Goal: Check status

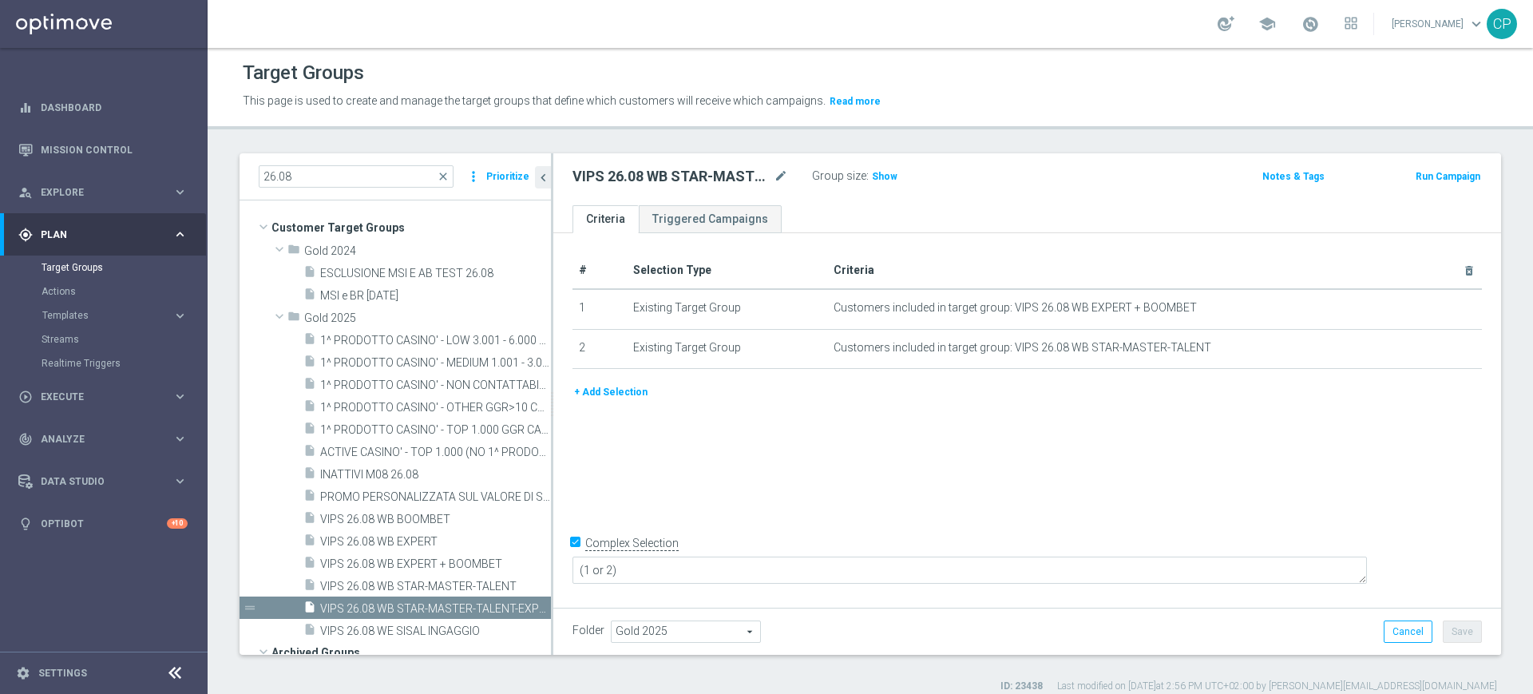
scroll to position [196, 0]
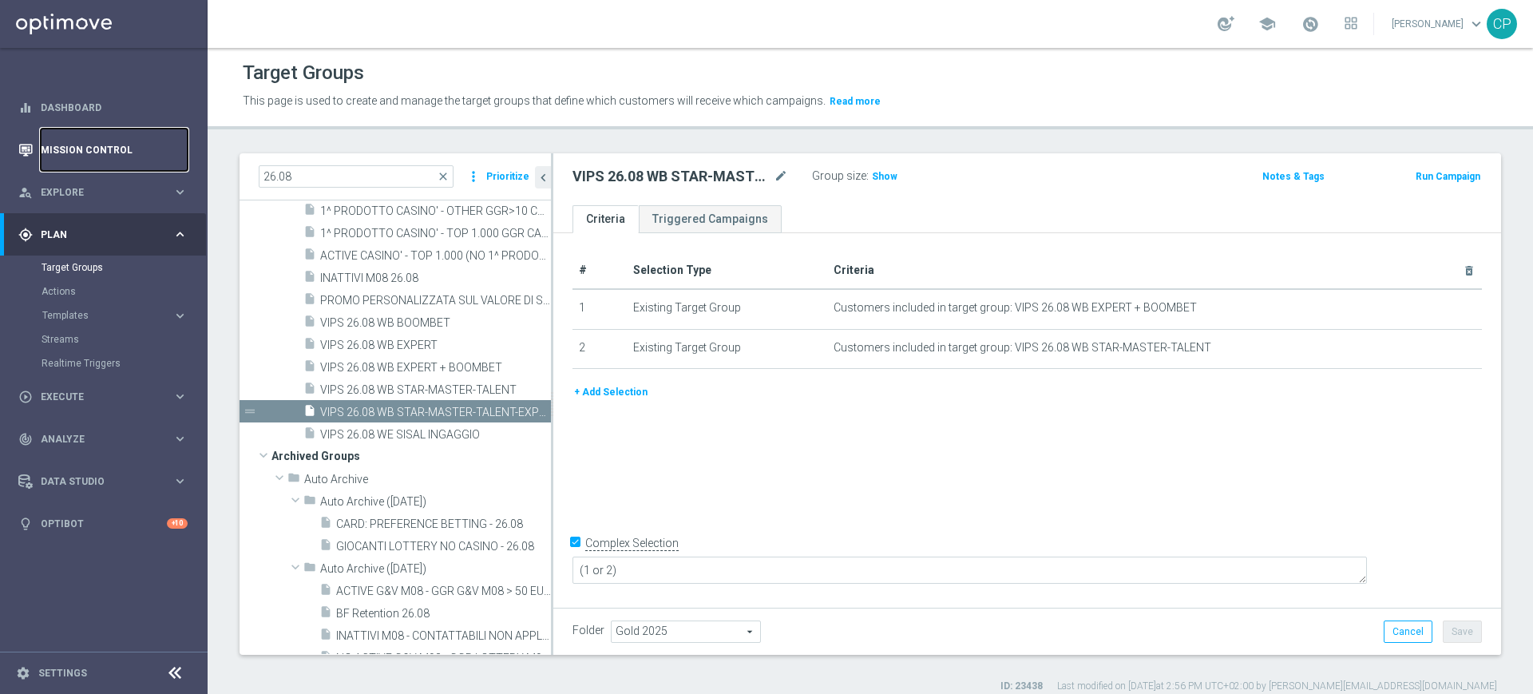
click at [79, 155] on link "Mission Control" at bounding box center [114, 150] width 147 height 42
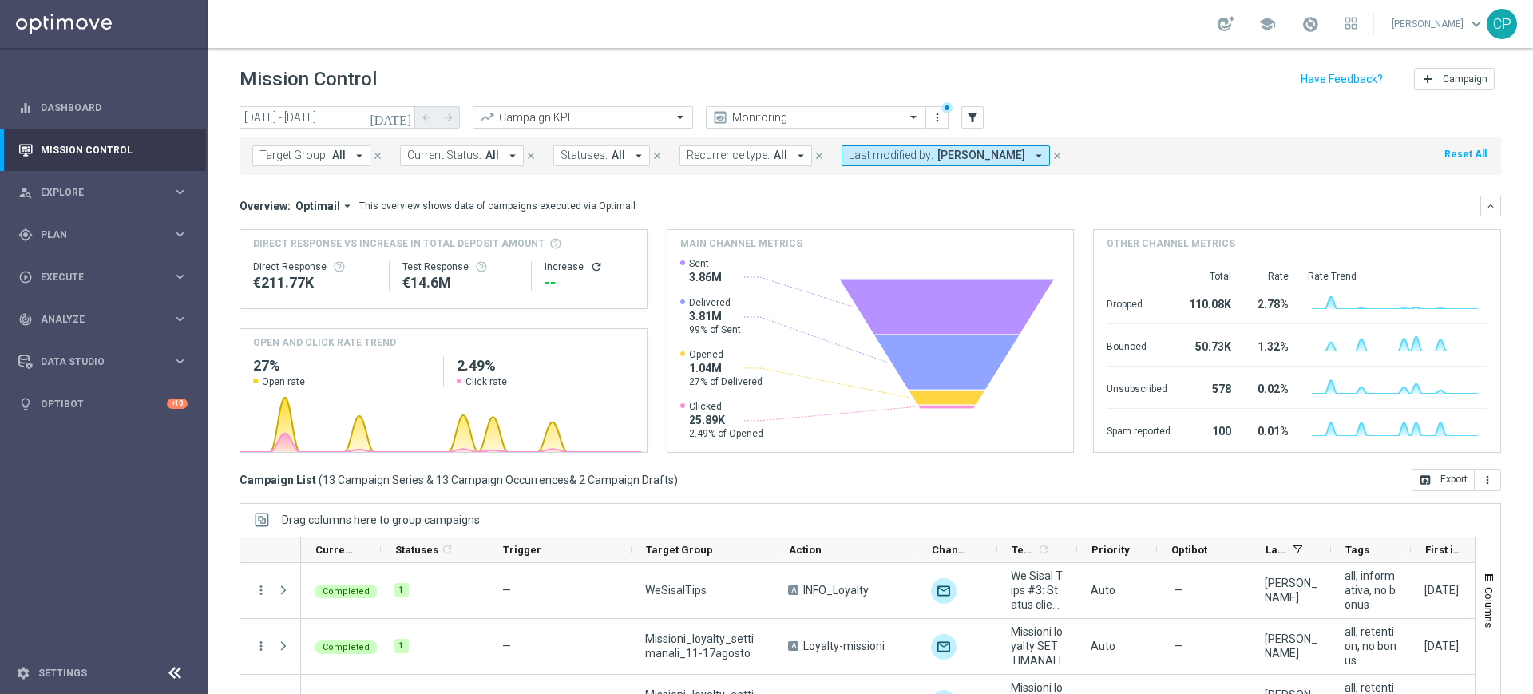
click at [402, 121] on icon "[DATE]" at bounding box center [391, 117] width 43 height 14
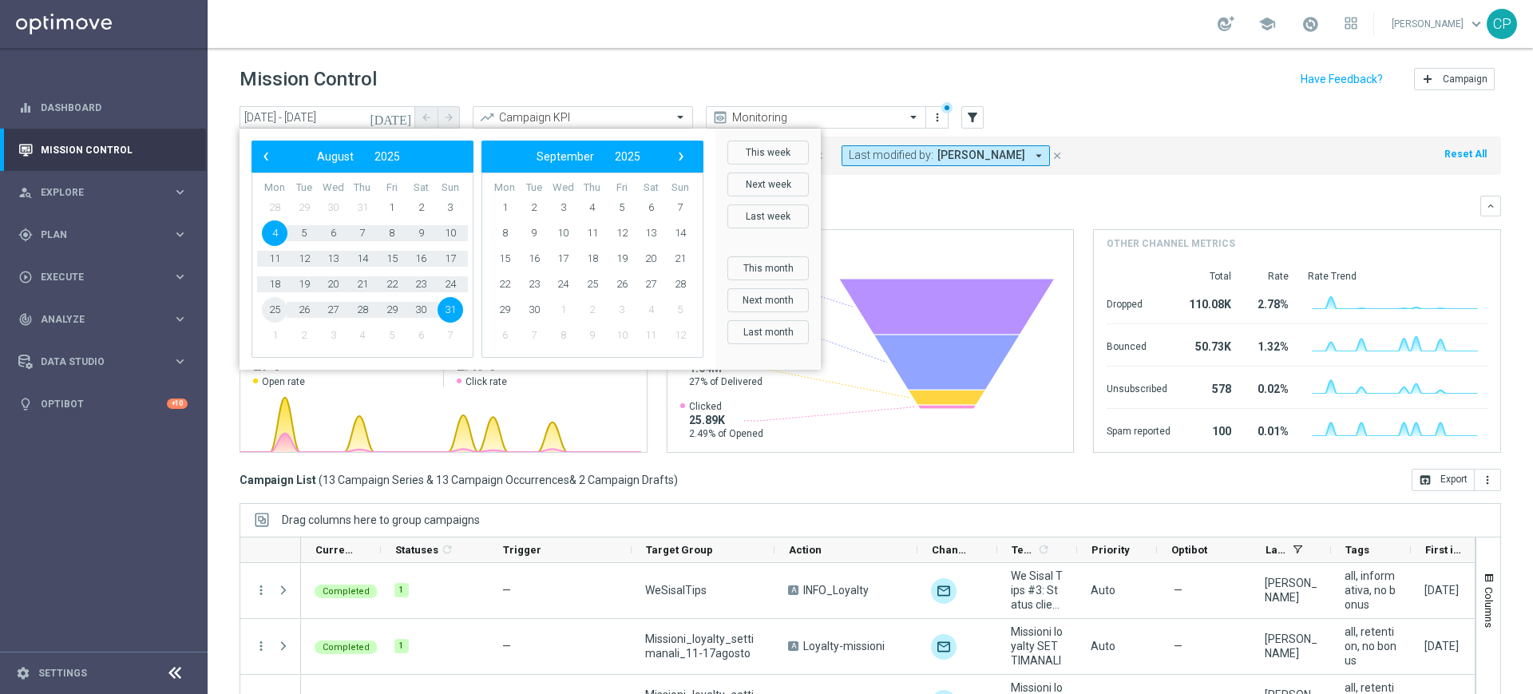
click at [267, 311] on span "25" at bounding box center [275, 310] width 26 height 26
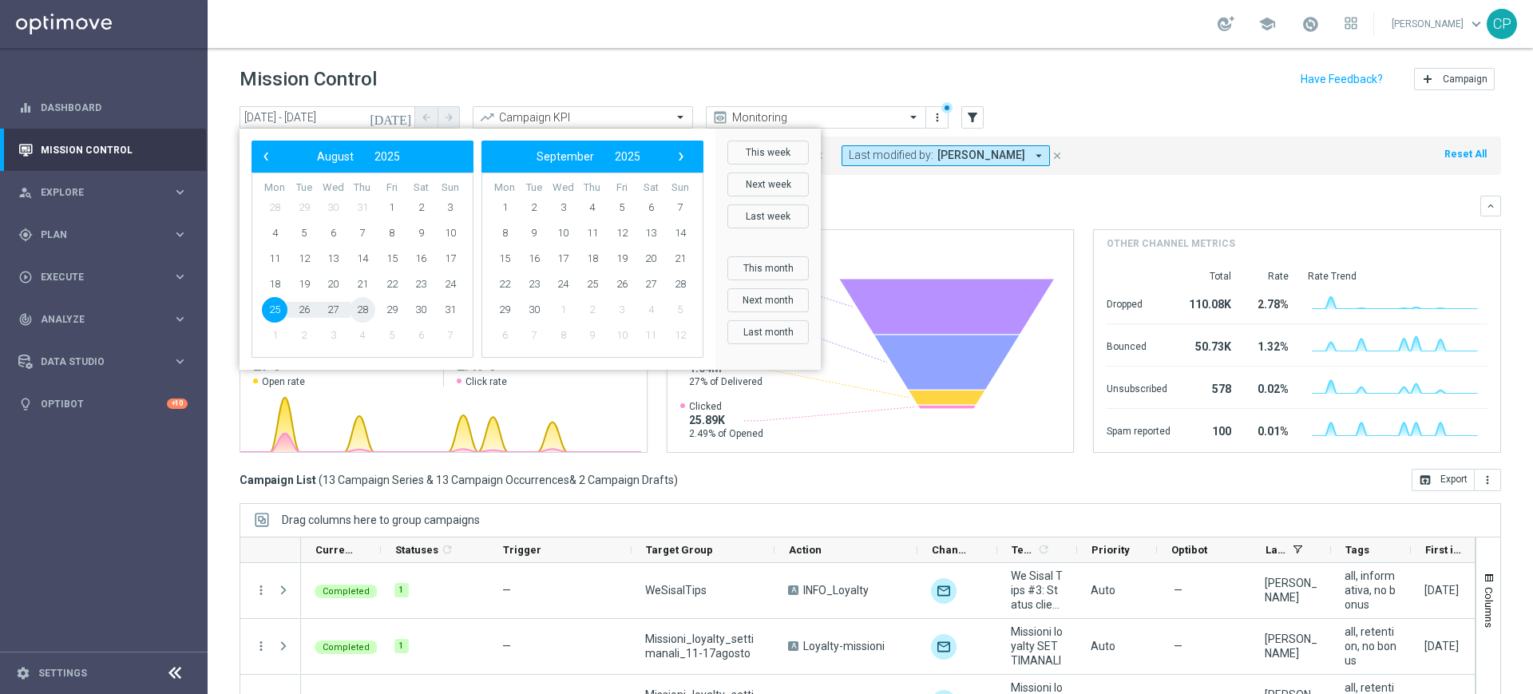
click at [367, 313] on span "28" at bounding box center [363, 310] width 26 height 26
type input "25 Aug 2025 - 28 Aug 2025"
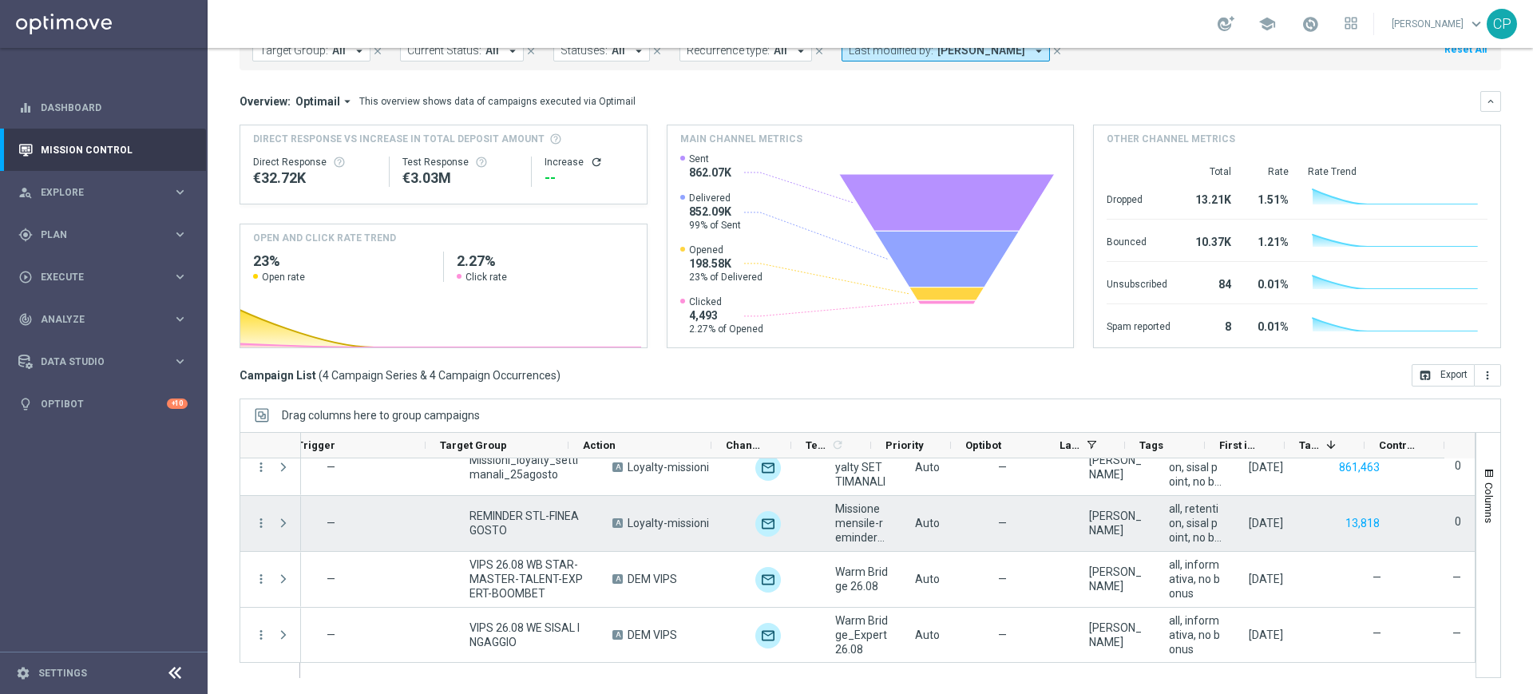
scroll to position [20, 0]
